Goal: Transaction & Acquisition: Purchase product/service

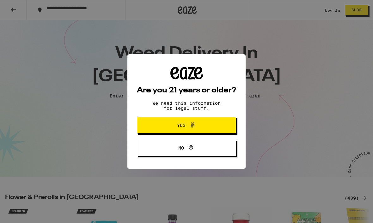
click at [199, 123] on span "Yes" at bounding box center [186, 125] width 48 height 8
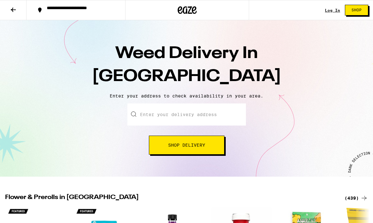
click at [186, 116] on input "Enter your delivery address" at bounding box center [186, 115] width 118 height 22
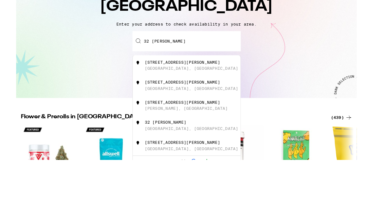
click at [283, 104] on div "Enter your delivery address [STREET_ADDRESS][PERSON_NAME][PERSON_NAME] [STREET_…" at bounding box center [186, 129] width 360 height 51
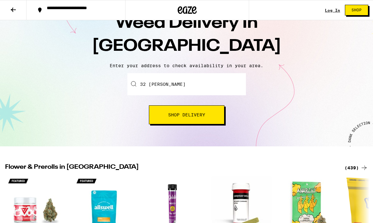
scroll to position [30, 0]
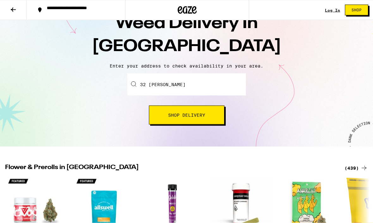
click at [178, 86] on input "32 [PERSON_NAME]" at bounding box center [186, 85] width 118 height 22
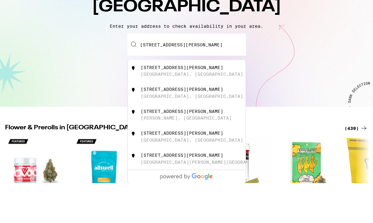
click at [169, 112] on div "[GEOGRAPHIC_DATA], [GEOGRAPHIC_DATA]" at bounding box center [192, 114] width 102 height 5
type input "[STREET_ADDRESS][PERSON_NAME]"
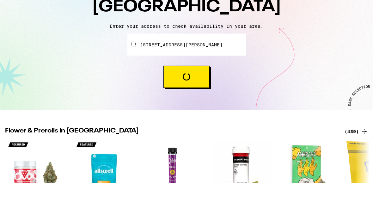
scroll to position [70, 0]
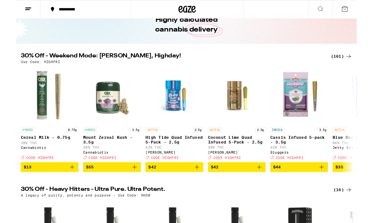
scroll to position [37, 0]
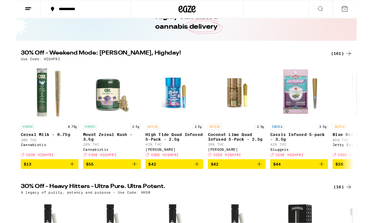
click at [178, 184] on span "$42" at bounding box center [173, 180] width 57 height 8
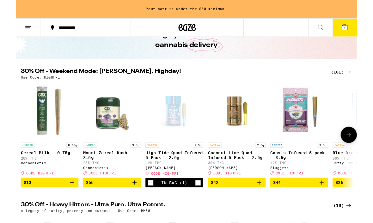
scroll to position [37, 0]
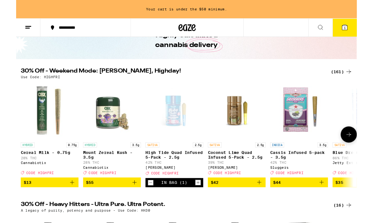
click at [150, 204] on icon "Decrement" at bounding box center [147, 200] width 6 height 8
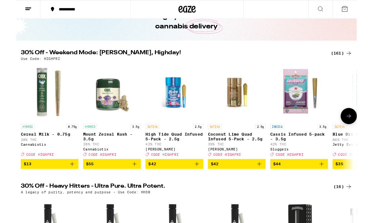
click at [202, 185] on button "$42" at bounding box center [173, 179] width 63 height 11
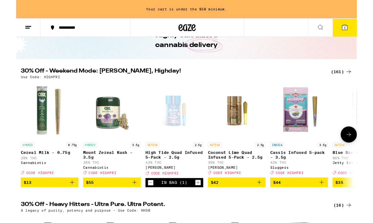
click at [336, 204] on icon "Add to bag" at bounding box center [334, 200] width 8 height 8
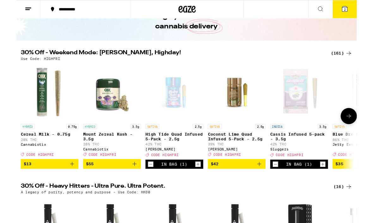
click at [368, 129] on button at bounding box center [364, 127] width 18 height 18
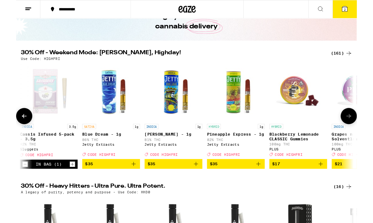
scroll to position [0, 294]
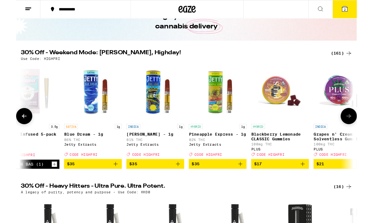
click at [112, 185] on button "$35" at bounding box center [83, 179] width 63 height 11
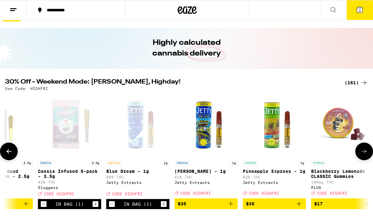
scroll to position [0, 0]
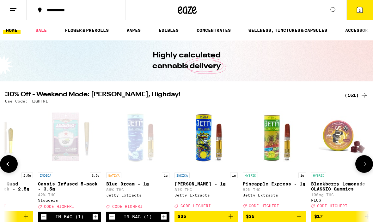
click at [364, 10] on button "3" at bounding box center [359, 10] width 27 height 20
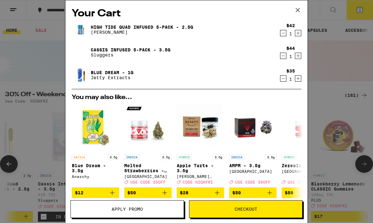
click at [245, 208] on span "Checkout" at bounding box center [245, 209] width 23 height 4
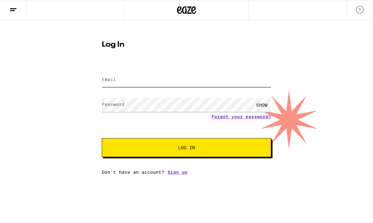
click at [171, 81] on input "Email" at bounding box center [186, 80] width 169 height 14
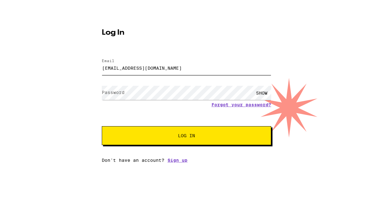
type input "[EMAIL_ADDRESS][DOMAIN_NAME]"
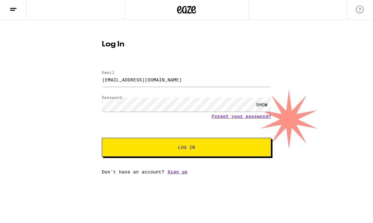
click at [212, 149] on span "Log In" at bounding box center [186, 148] width 118 height 4
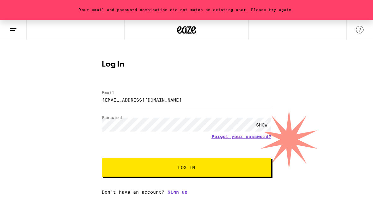
click at [268, 124] on div "SHOW" at bounding box center [261, 125] width 19 height 14
click at [182, 194] on link "Sign up" at bounding box center [177, 192] width 20 height 5
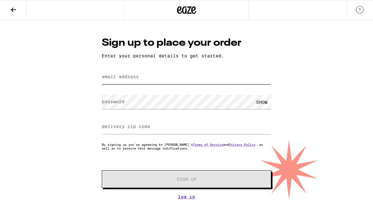
click at [158, 75] on input "email address" at bounding box center [186, 77] width 169 height 14
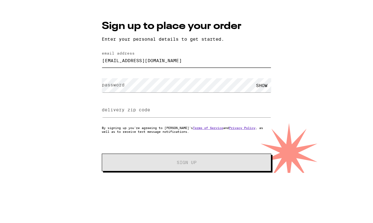
type input "[EMAIL_ADDRESS][DOMAIN_NAME]"
click at [180, 83] on form "email address [EMAIL_ADDRESS][DOMAIN_NAME] password SHOW delivery zip code By s…" at bounding box center [186, 128] width 169 height 120
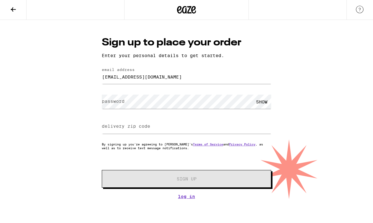
click at [114, 102] on label "password" at bounding box center [113, 101] width 23 height 5
click at [128, 116] on form "email address [EMAIL_ADDRESS][DOMAIN_NAME] password SHOW delivery zip code By s…" at bounding box center [186, 128] width 169 height 120
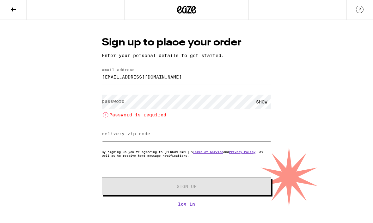
click at [142, 115] on li "Password is required" at bounding box center [186, 116] width 169 height 8
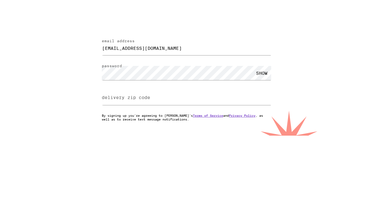
click at [268, 95] on div "SHOW" at bounding box center [261, 102] width 19 height 14
click at [172, 120] on input "delivery zip code" at bounding box center [186, 127] width 169 height 14
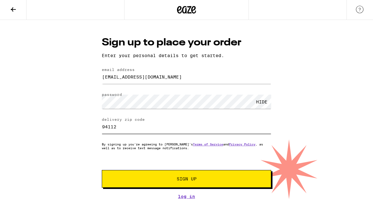
type input "94112"
click at [197, 180] on span "Sign Up" at bounding box center [187, 179] width 126 height 4
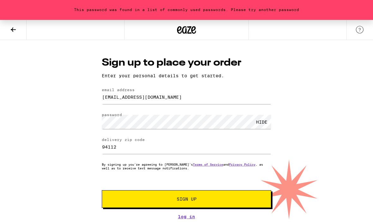
click at [198, 200] on span "Sign Up" at bounding box center [187, 199] width 126 height 4
click at [193, 200] on span "Sign Up" at bounding box center [187, 199] width 20 height 4
click at [195, 201] on span "Sign Up" at bounding box center [187, 199] width 20 height 4
click at [196, 195] on button "Sign Up" at bounding box center [186, 200] width 169 height 18
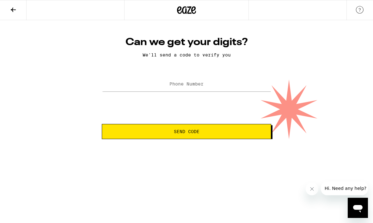
click at [200, 133] on span "Send Code" at bounding box center [186, 132] width 159 height 4
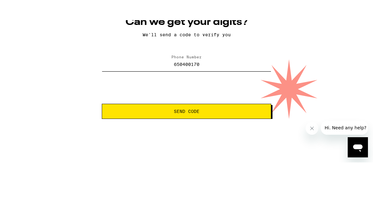
type input "[PHONE_NUMBER]"
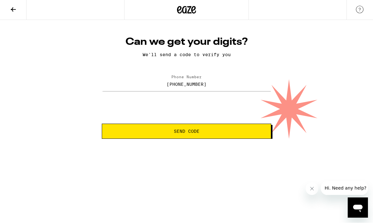
click at [199, 136] on button "Send Code" at bounding box center [186, 131] width 169 height 15
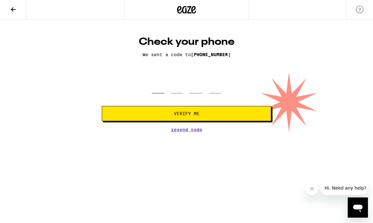
click at [164, 91] on input "tel" at bounding box center [158, 84] width 13 height 19
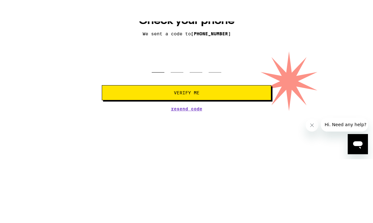
type input "2"
type input "3"
type input "9"
type input "3"
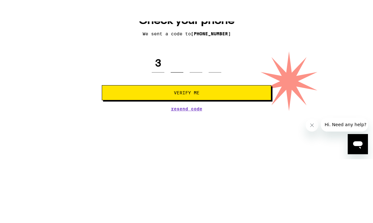
type input "6"
type input "1"
type input "3"
click at [215, 112] on span "Verify Me" at bounding box center [186, 114] width 159 height 4
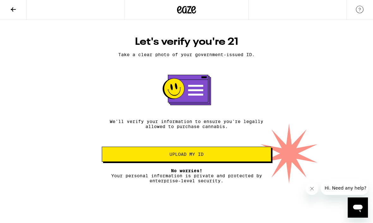
click at [201, 91] on rect at bounding box center [195, 91] width 15 height 2
click at [230, 157] on span "Upload my ID" at bounding box center [186, 155] width 159 height 4
